Goal: Task Accomplishment & Management: Contribute content

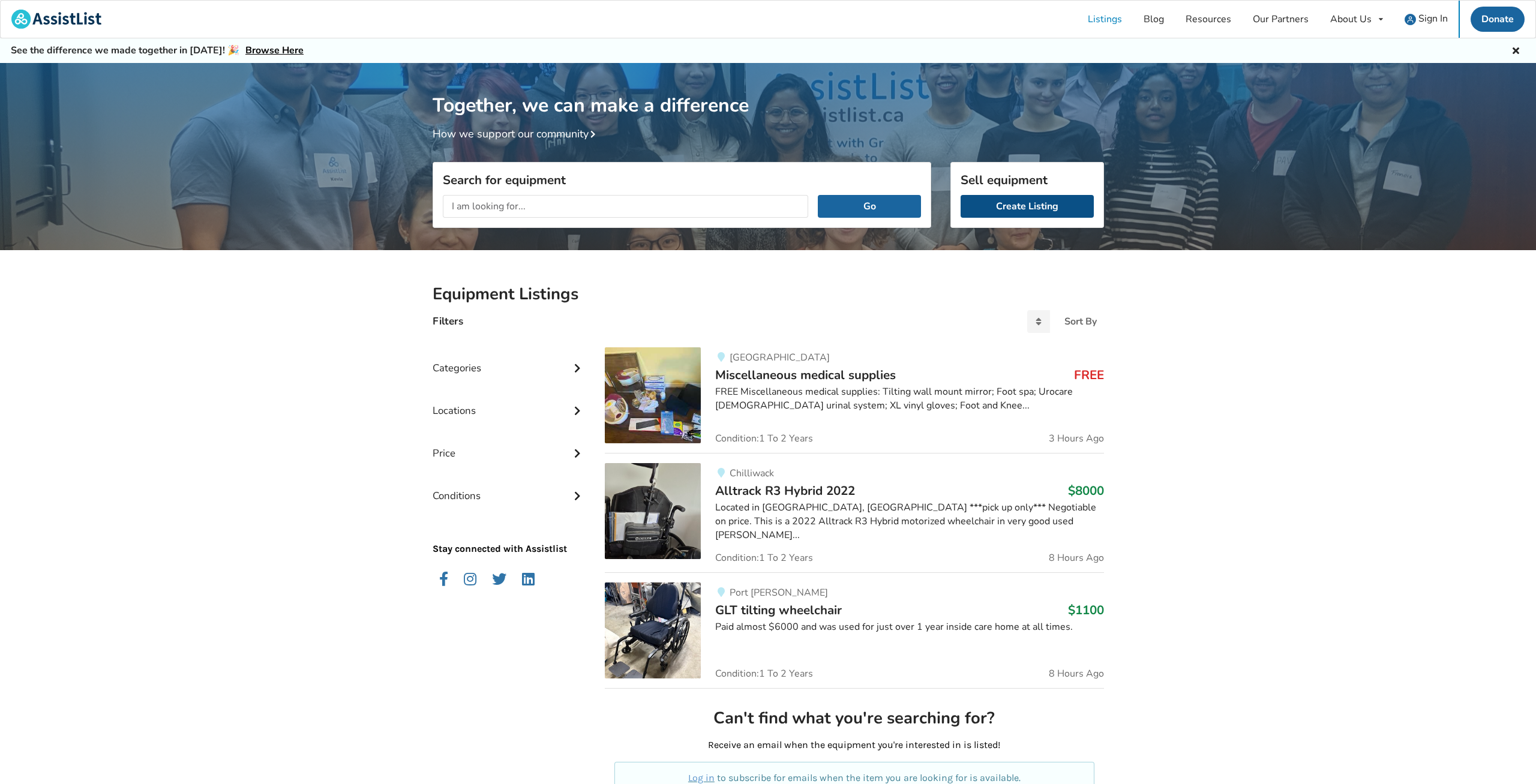
click at [1011, 212] on link "Create Listing" at bounding box center [1027, 206] width 133 height 23
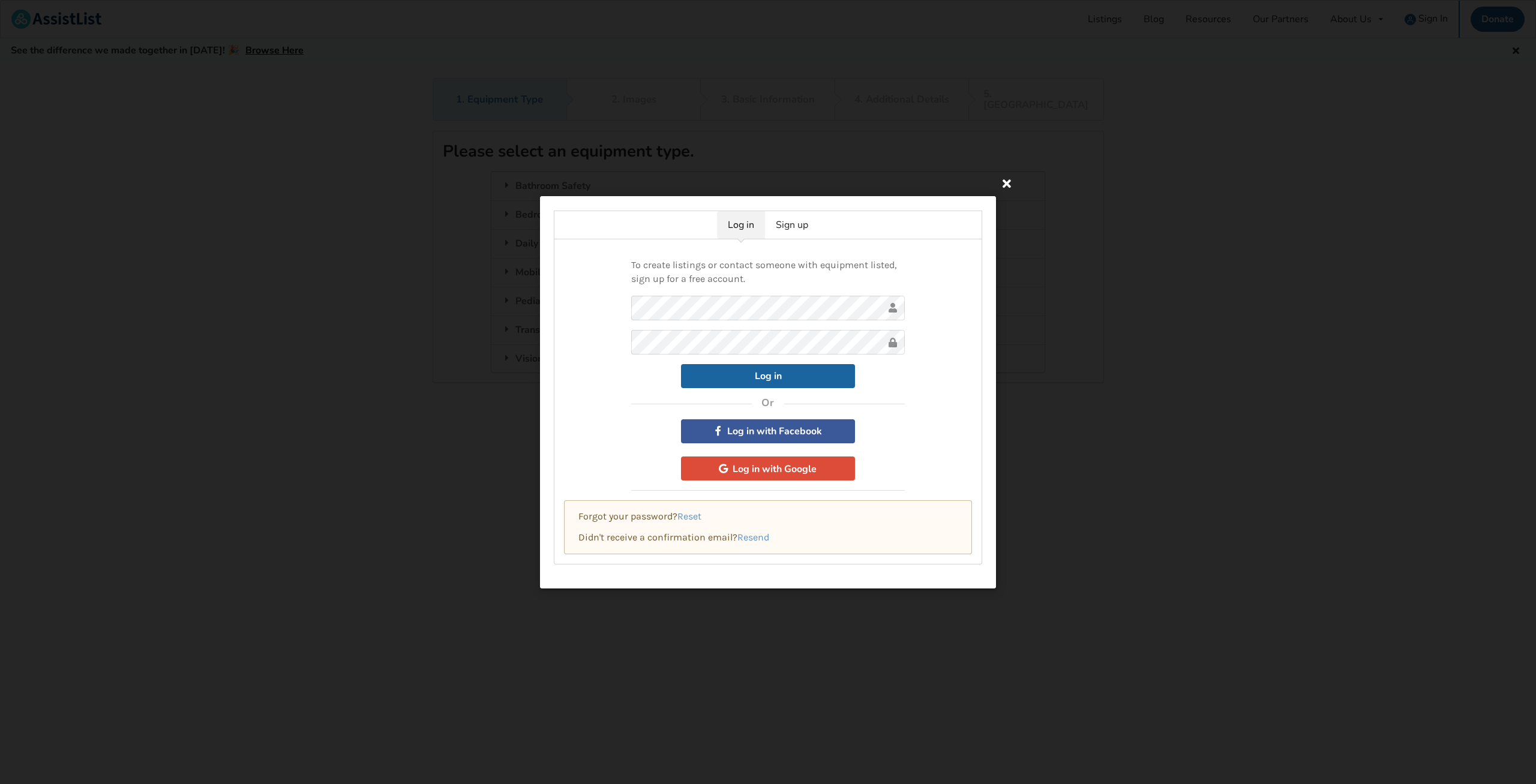
click at [1010, 187] on icon at bounding box center [1007, 183] width 22 height 22
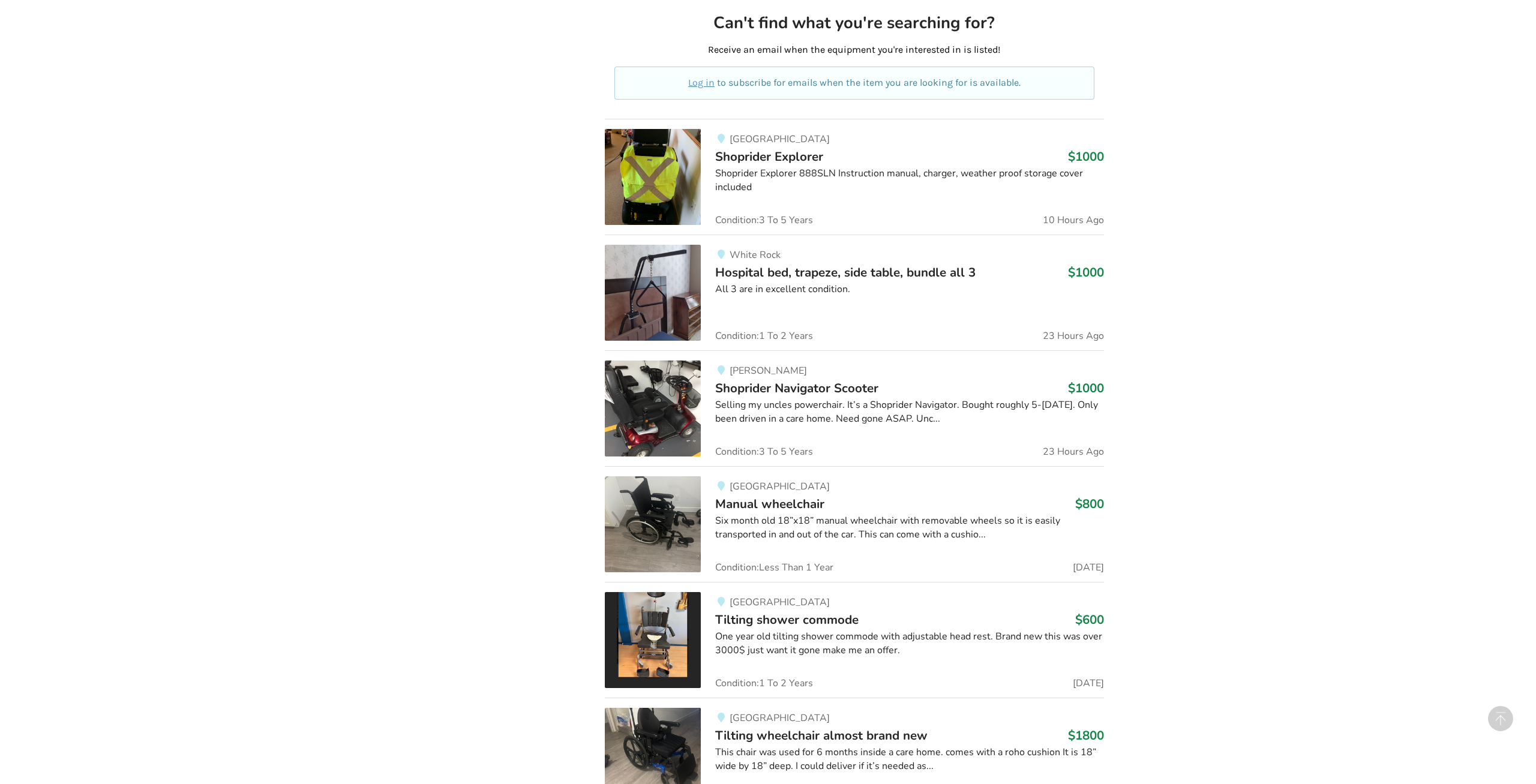
scroll to position [912, 0]
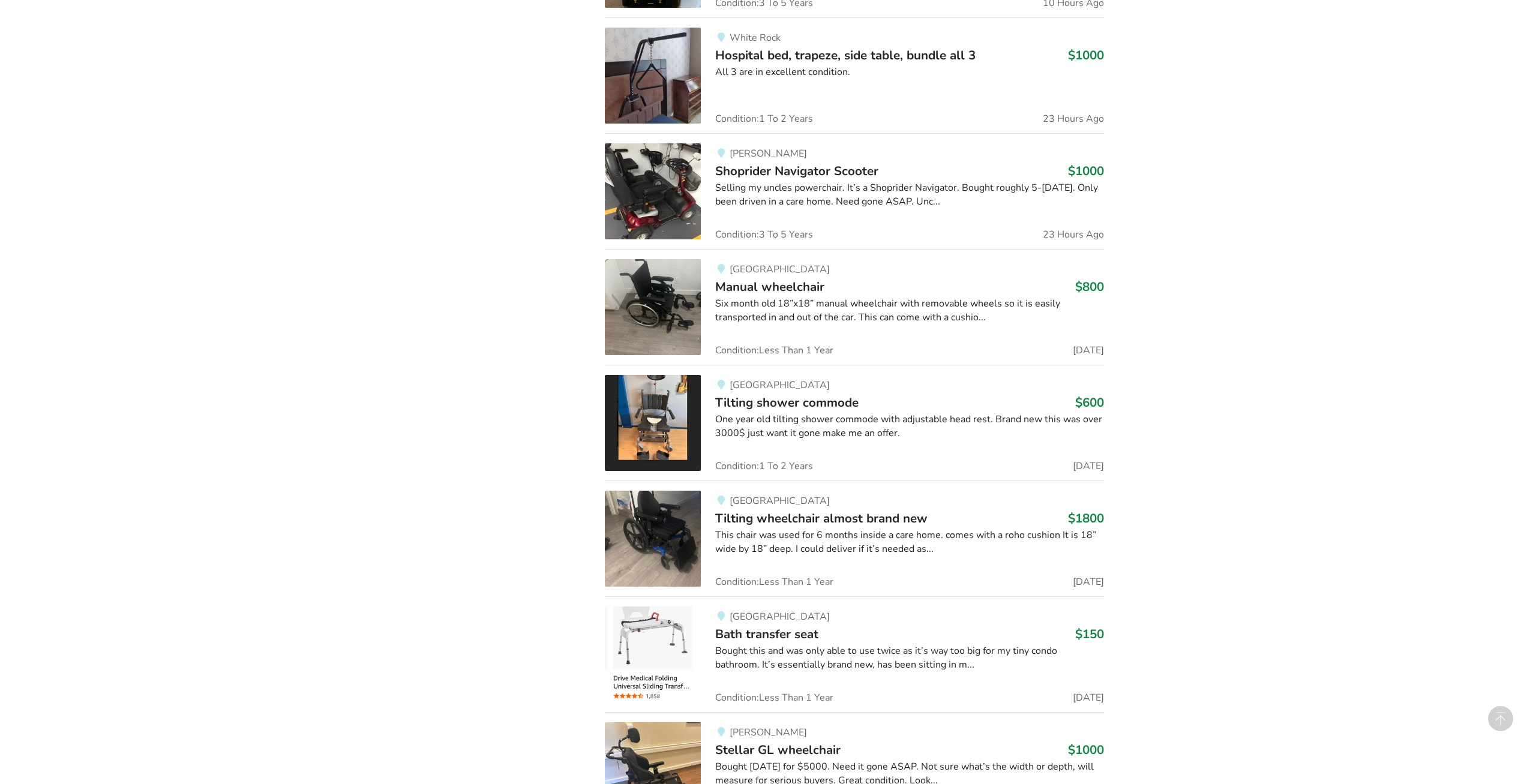
click at [779, 162] on span "Shoprider Navigator Scooter" at bounding box center [796, 171] width 163 height 17
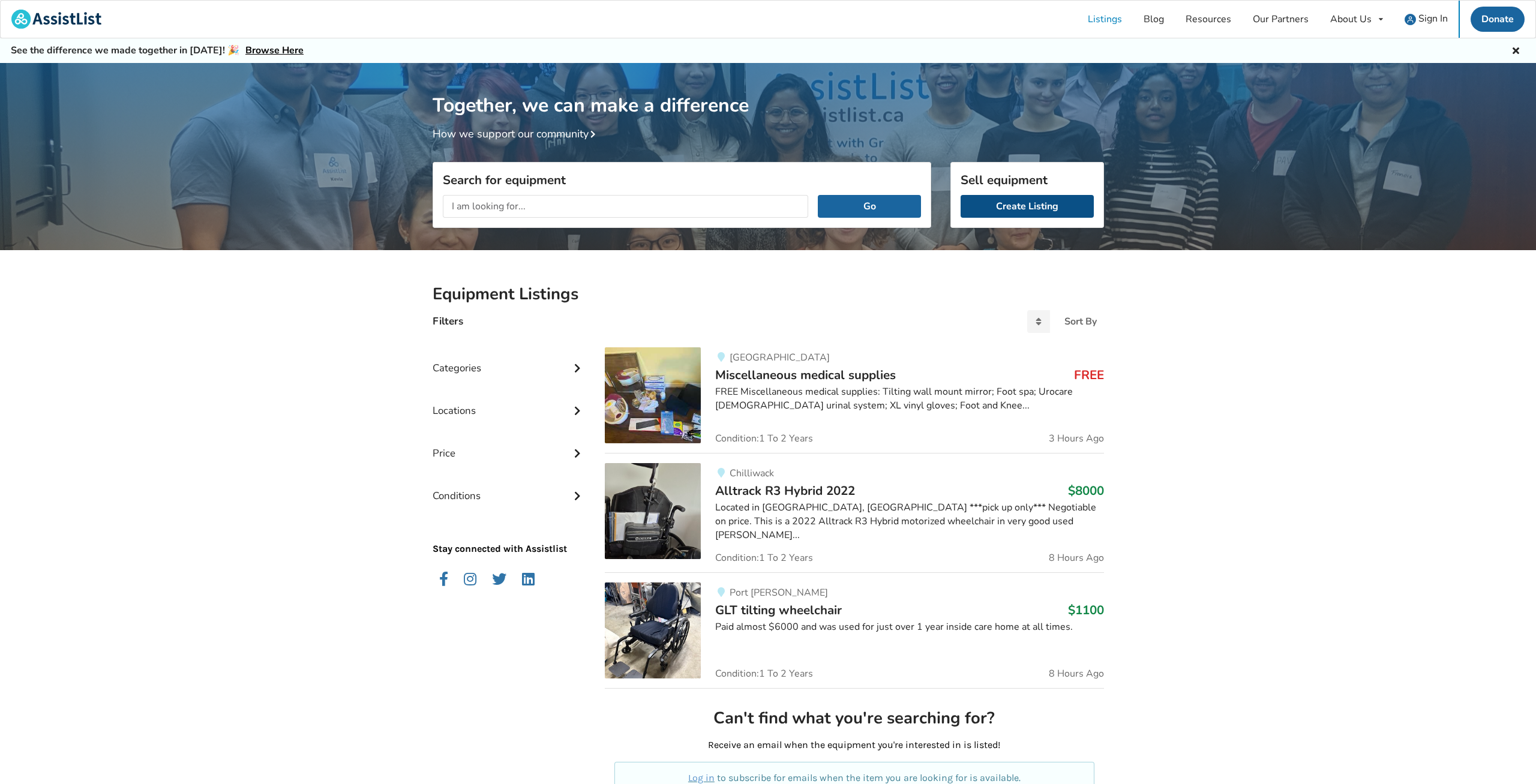
click at [1018, 202] on link "Create Listing" at bounding box center [1027, 206] width 133 height 23
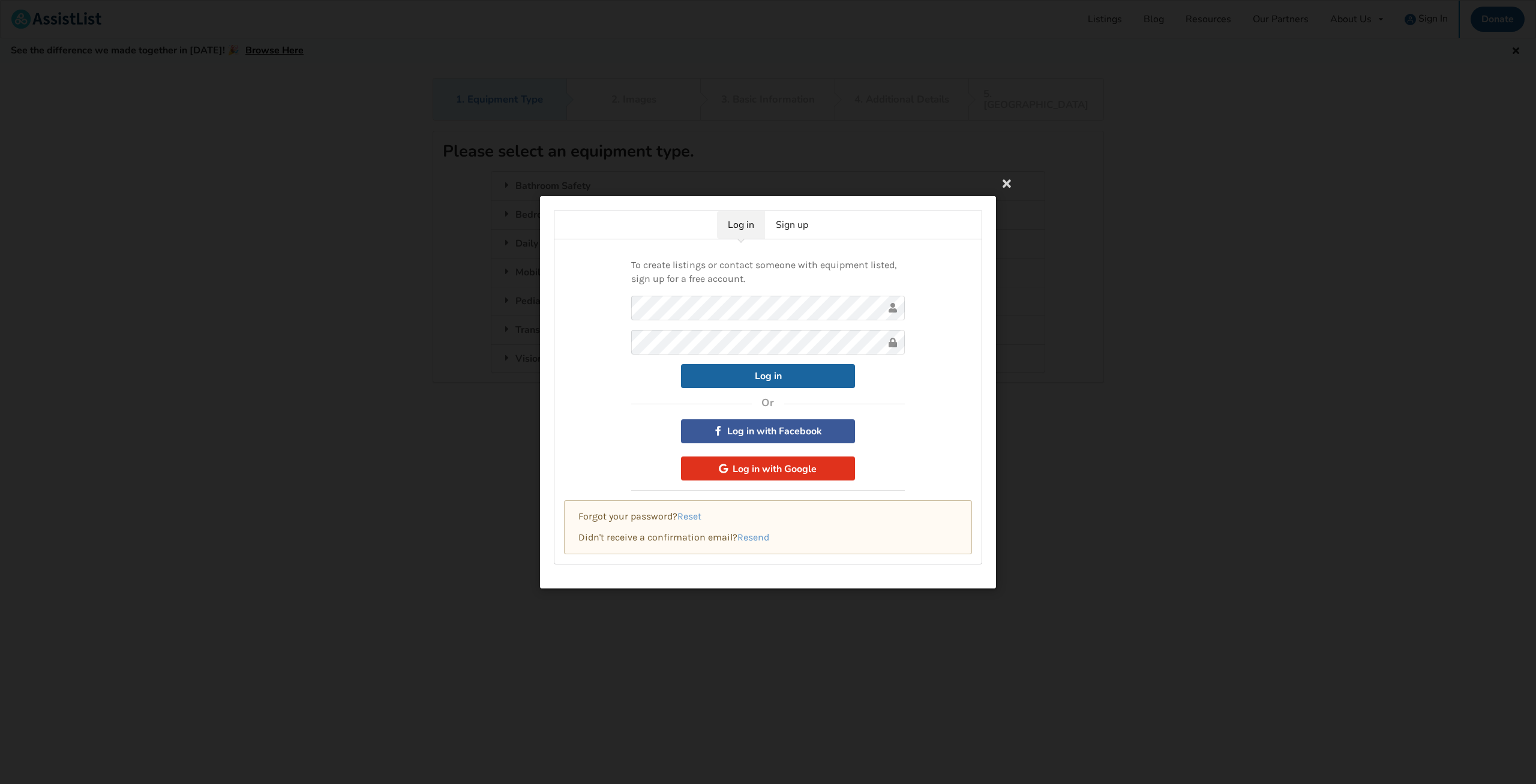
click at [783, 463] on button "Log in with Google" at bounding box center [768, 469] width 174 height 24
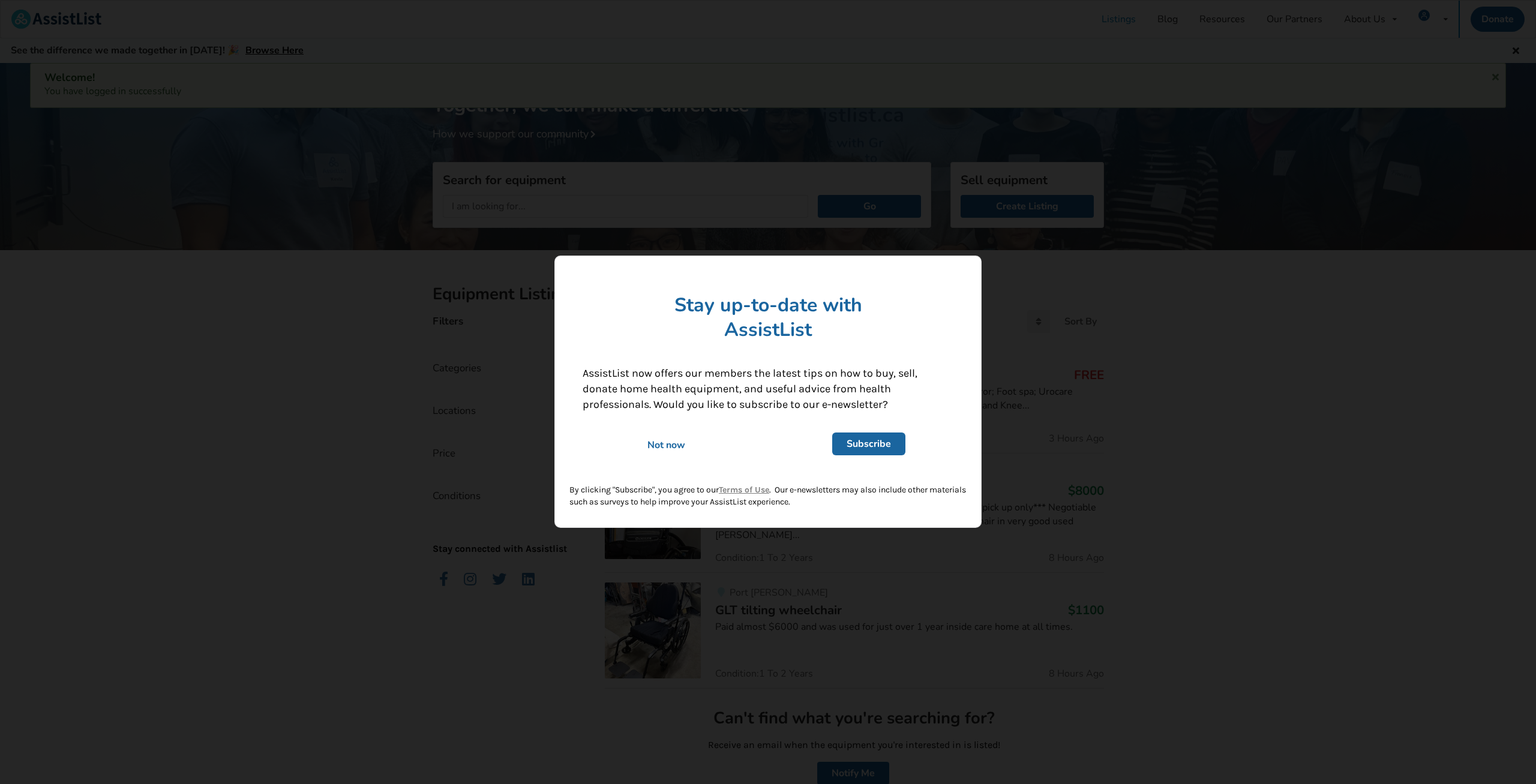
click at [671, 447] on div "Not now" at bounding box center [666, 445] width 184 height 13
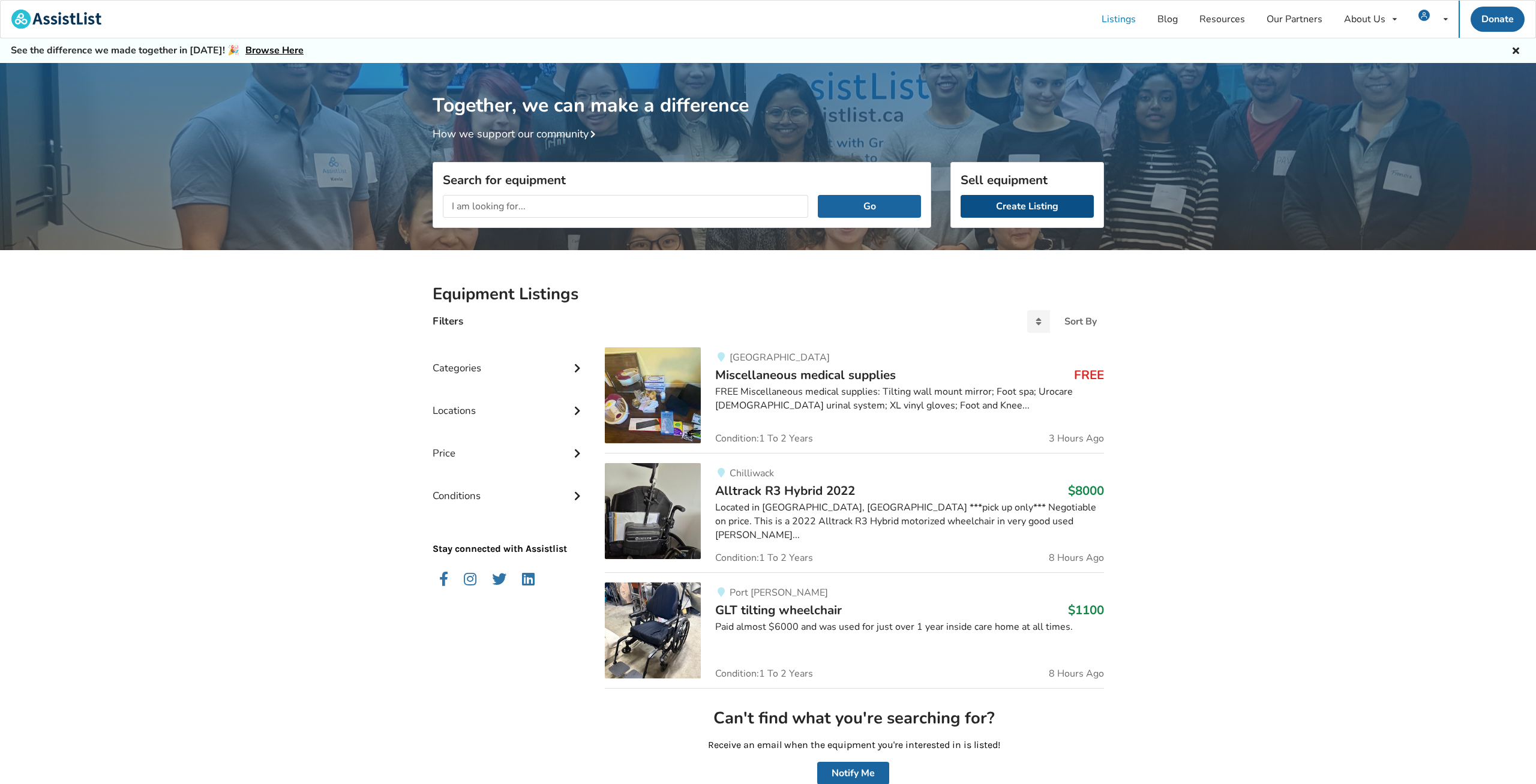
click at [1028, 196] on link "Create Listing" at bounding box center [1027, 206] width 133 height 23
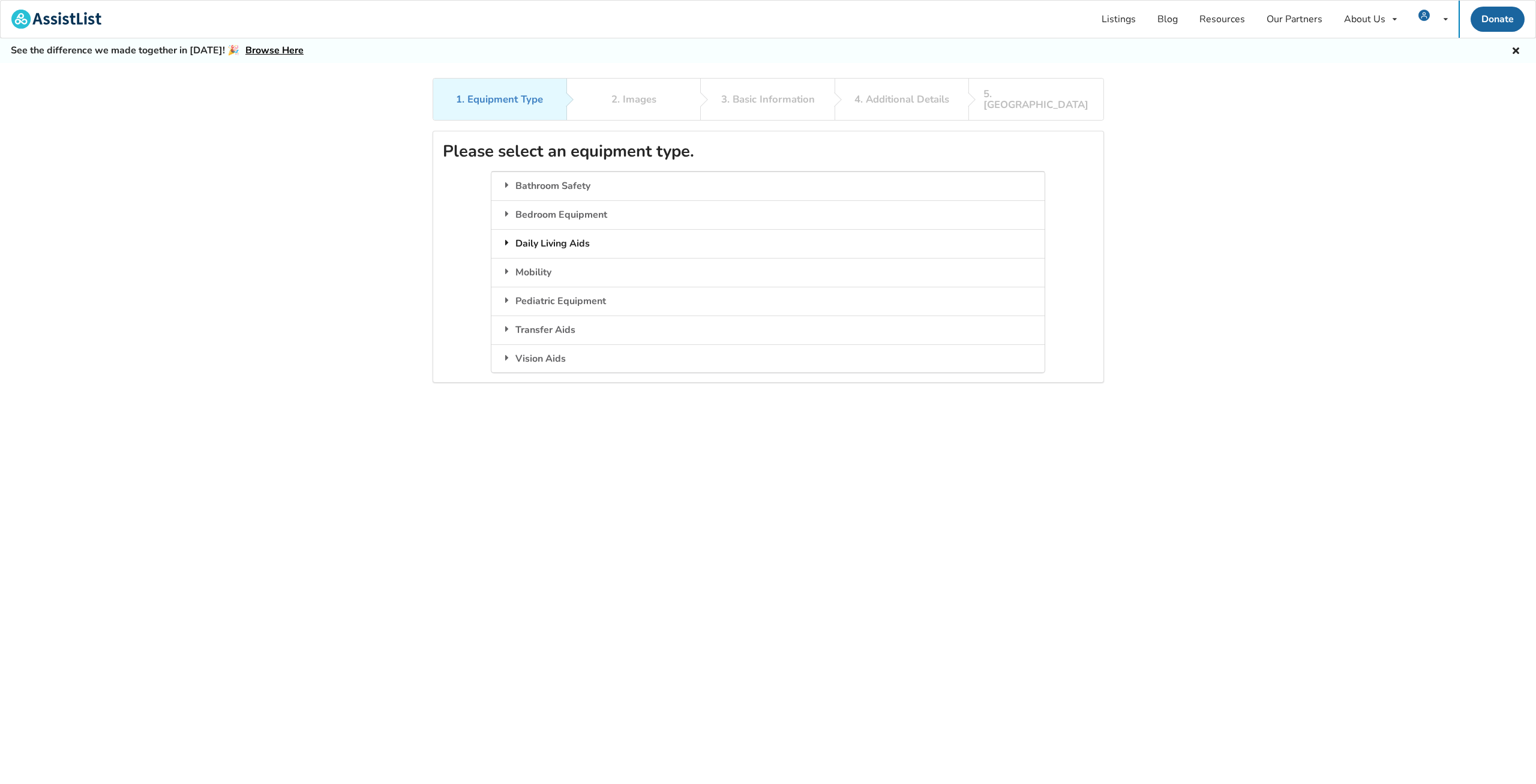
click at [538, 235] on div "Daily Living Aids" at bounding box center [768, 243] width 553 height 28
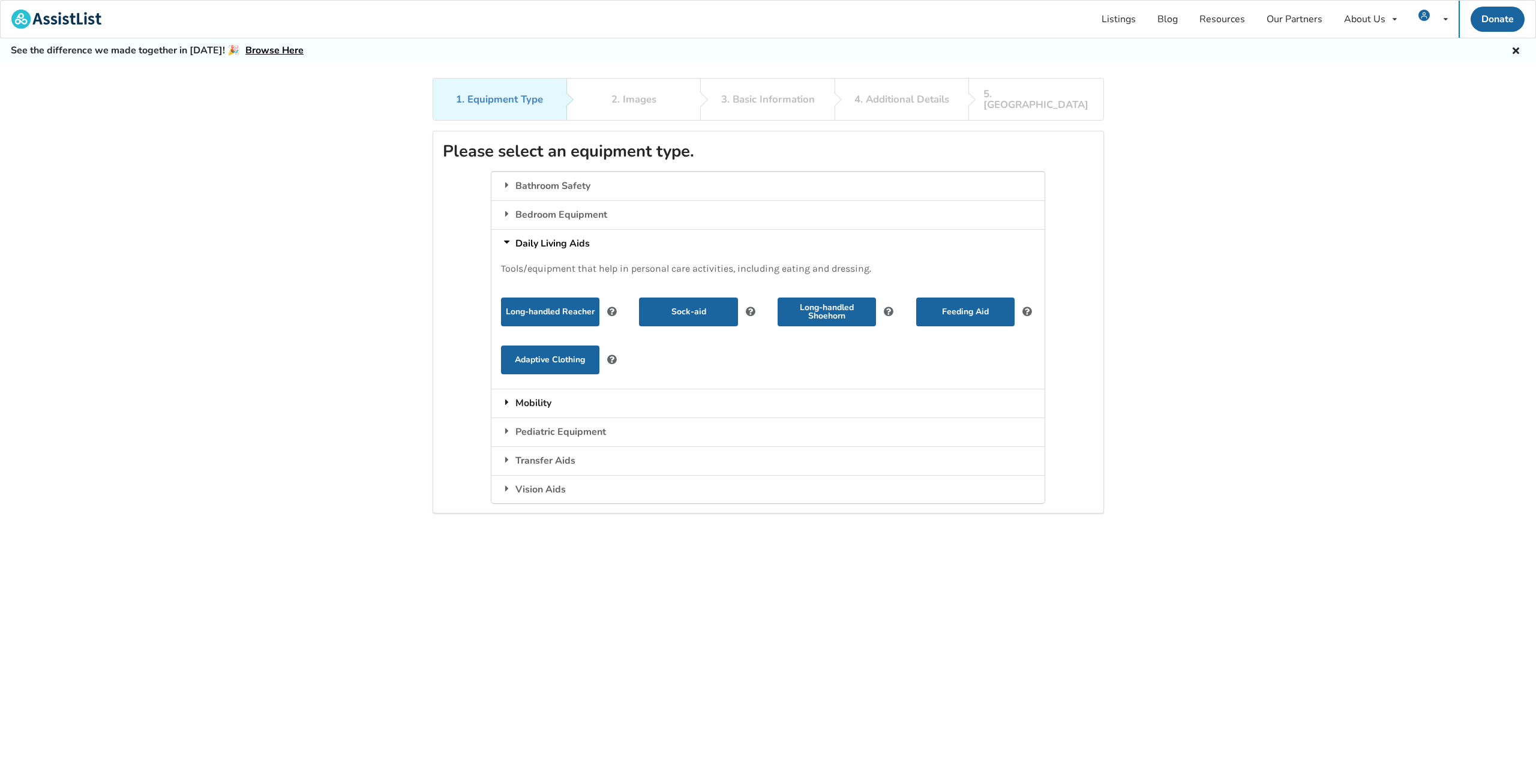
click at [542, 396] on div "Mobility" at bounding box center [768, 402] width 553 height 28
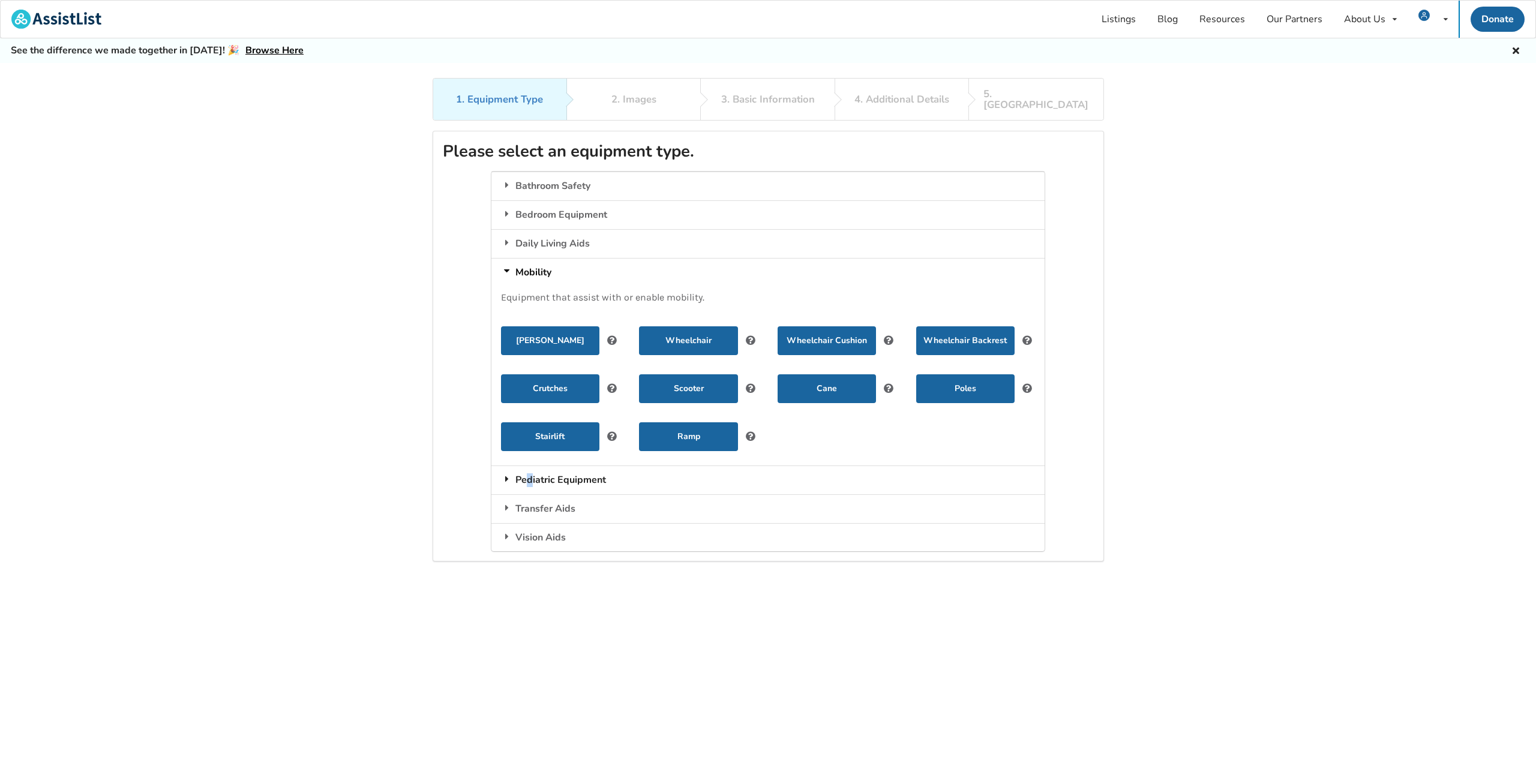
click at [530, 466] on div "Pediatric Equipment" at bounding box center [768, 479] width 553 height 28
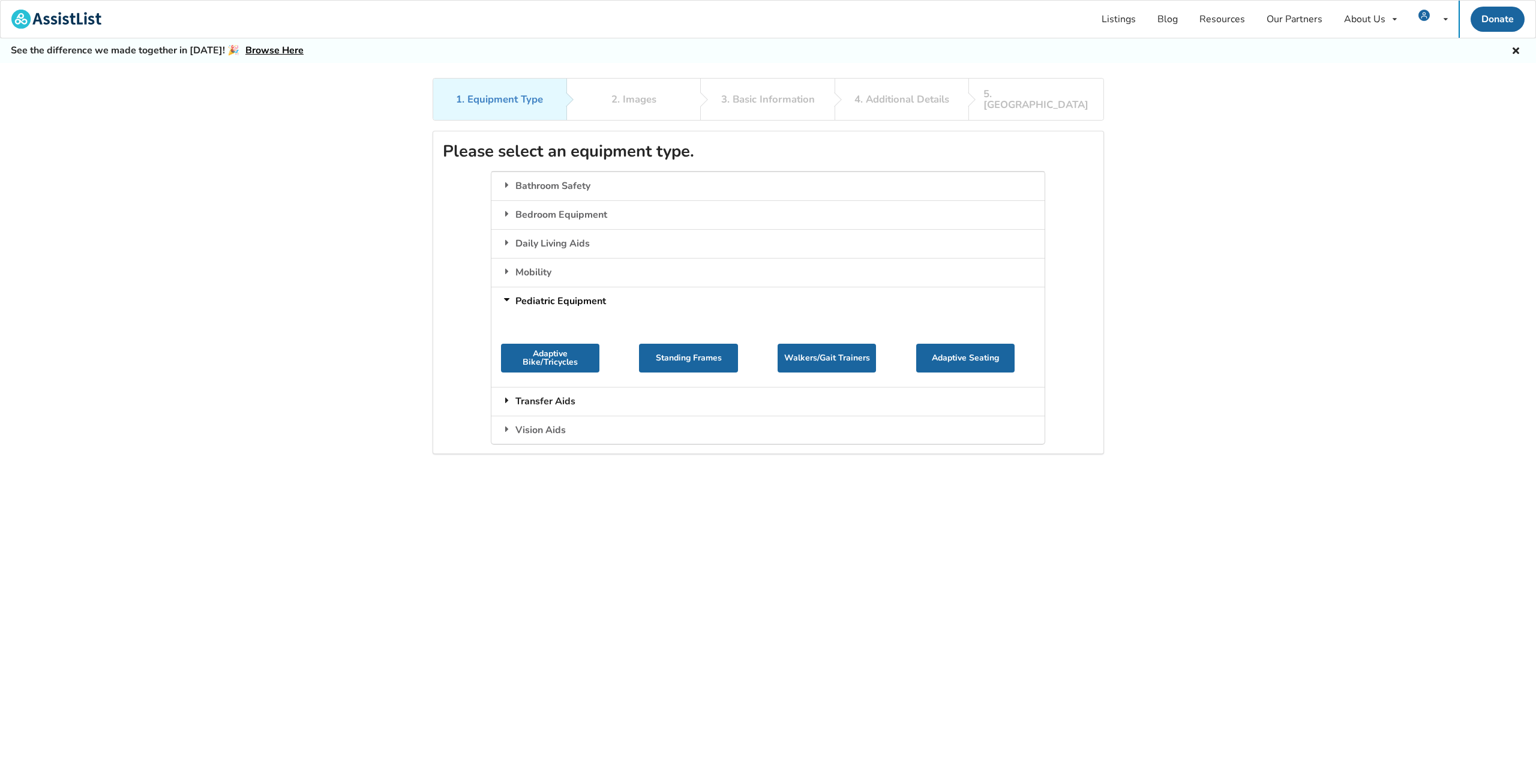
click at [538, 387] on div "Transfer Aids" at bounding box center [768, 401] width 553 height 28
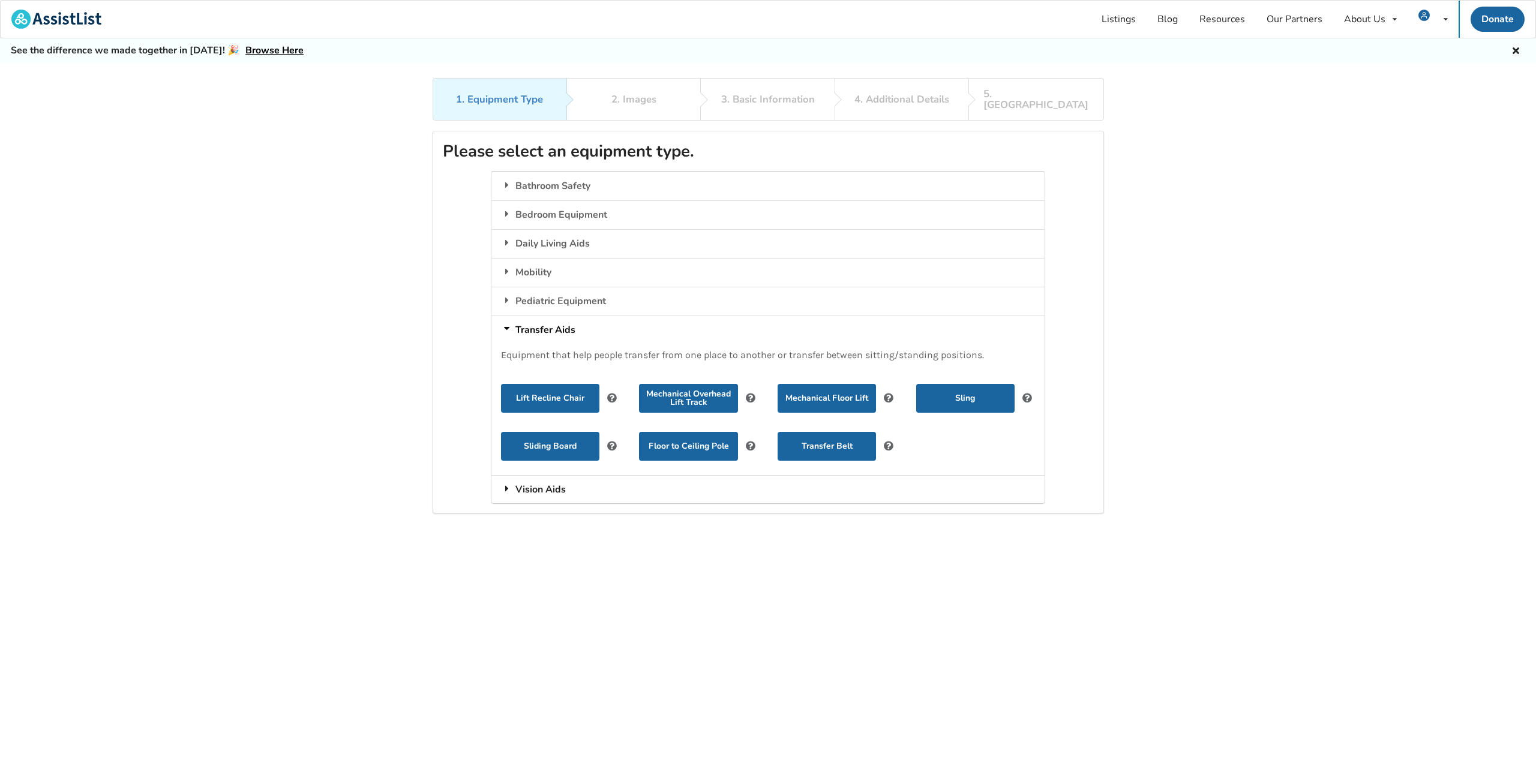
click at [537, 475] on div "Vision Aids" at bounding box center [768, 489] width 553 height 28
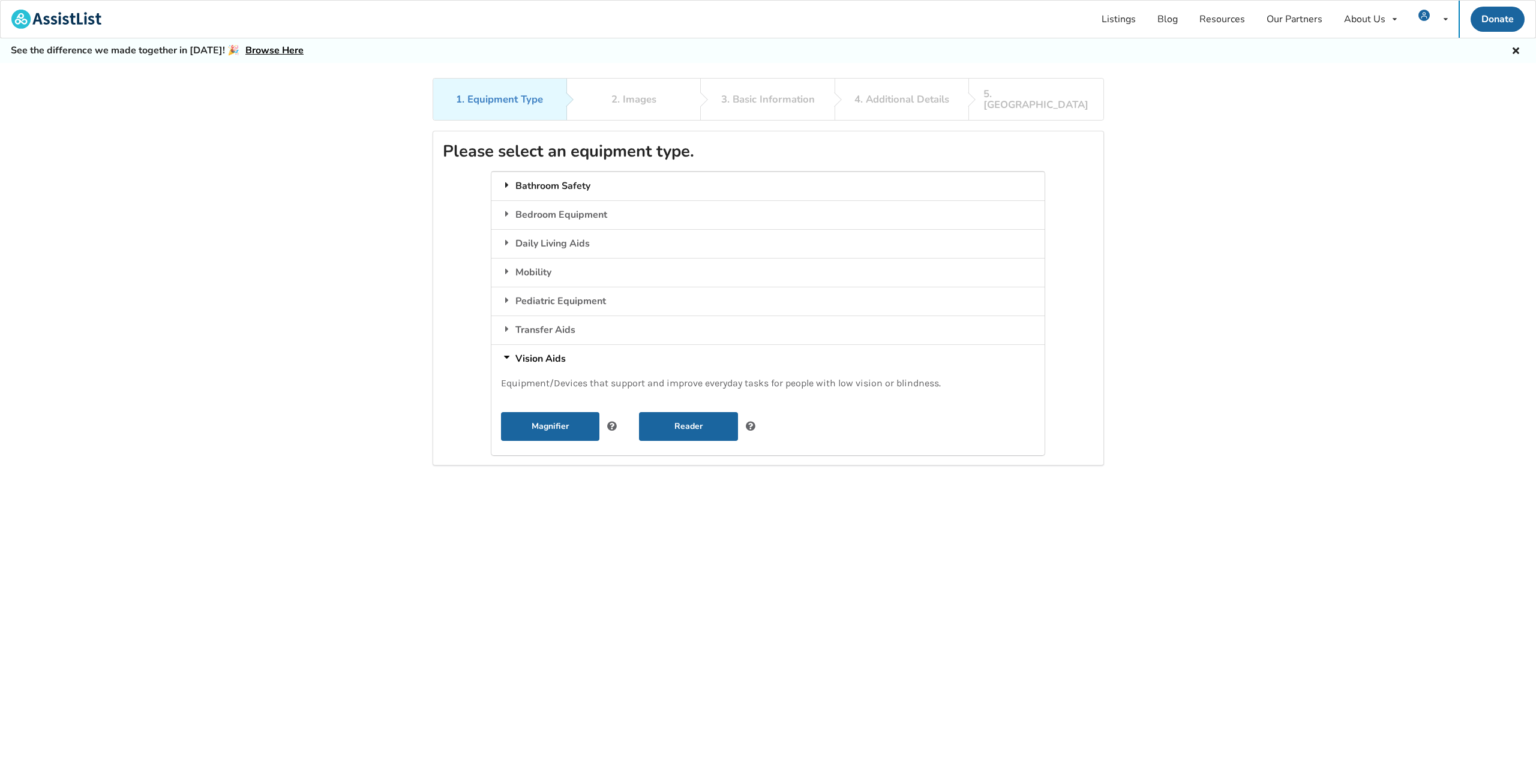
click at [545, 178] on div "Bathroom Safety" at bounding box center [768, 185] width 553 height 28
